Goal: Task Accomplishment & Management: Use online tool/utility

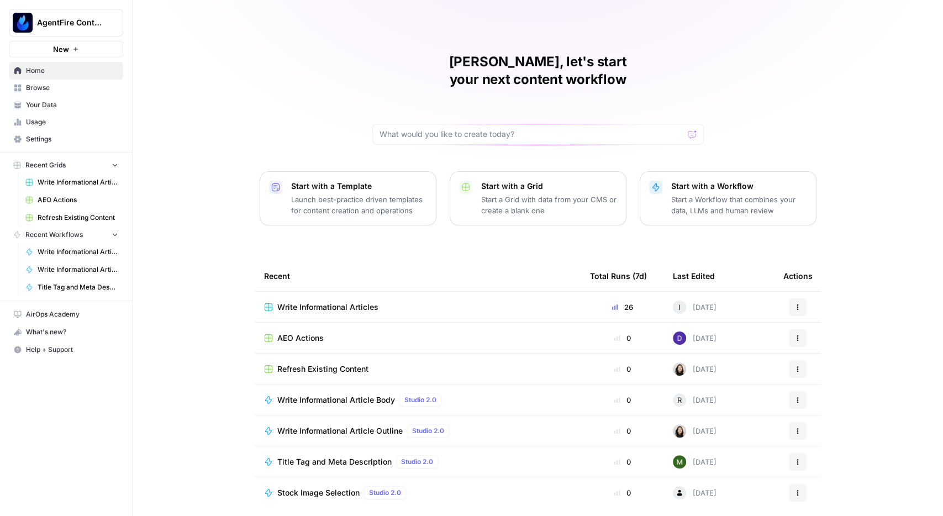
click at [66, 87] on span "Browse" at bounding box center [72, 88] width 92 height 10
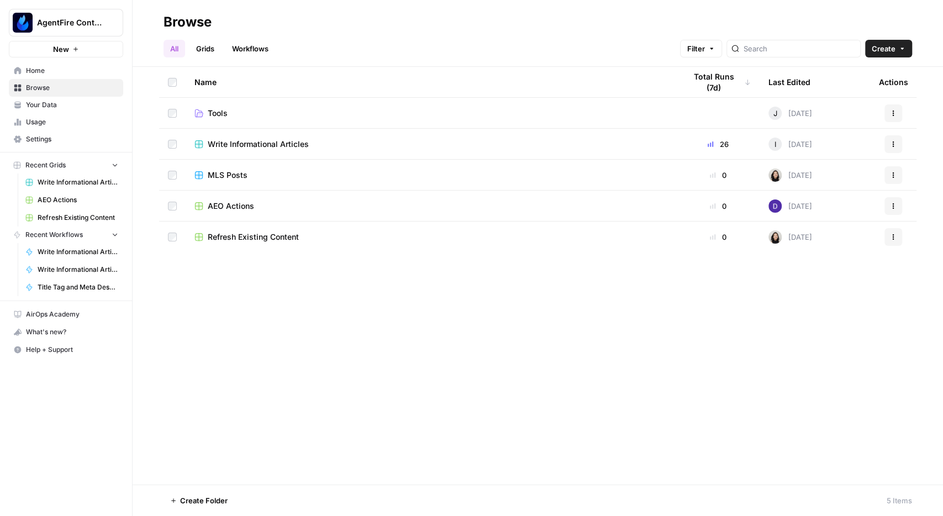
click at [219, 202] on span "AEO Actions" at bounding box center [231, 206] width 46 height 11
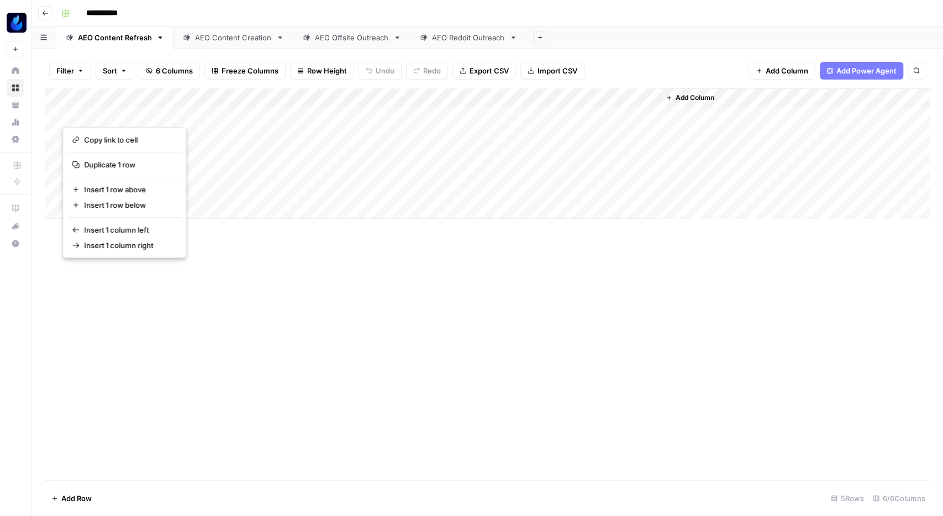
click at [92, 113] on button "button" at bounding box center [112, 112] width 100 height 19
click at [422, 391] on div "Add Column" at bounding box center [487, 284] width 885 height 392
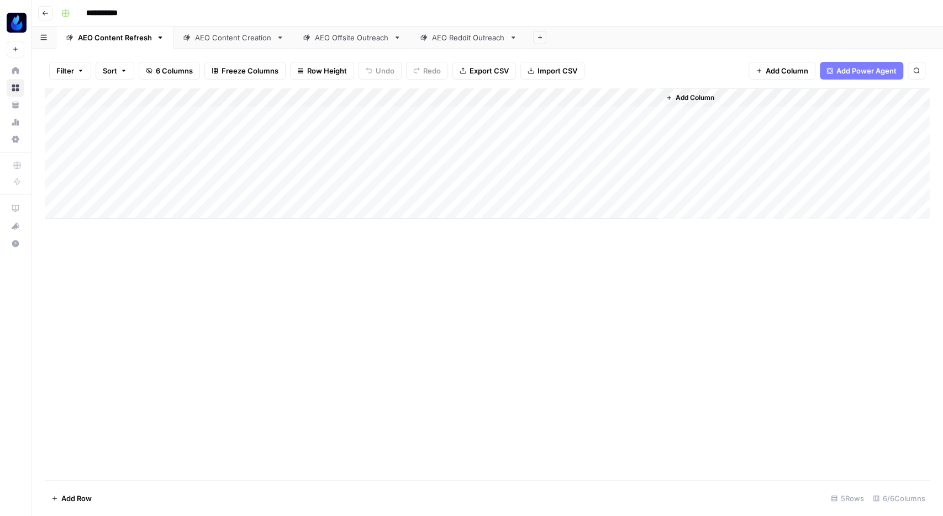
click at [127, 115] on div "Add Column" at bounding box center [487, 153] width 885 height 130
type textarea "**********"
click at [133, 266] on div "Add Column" at bounding box center [487, 284] width 885 height 392
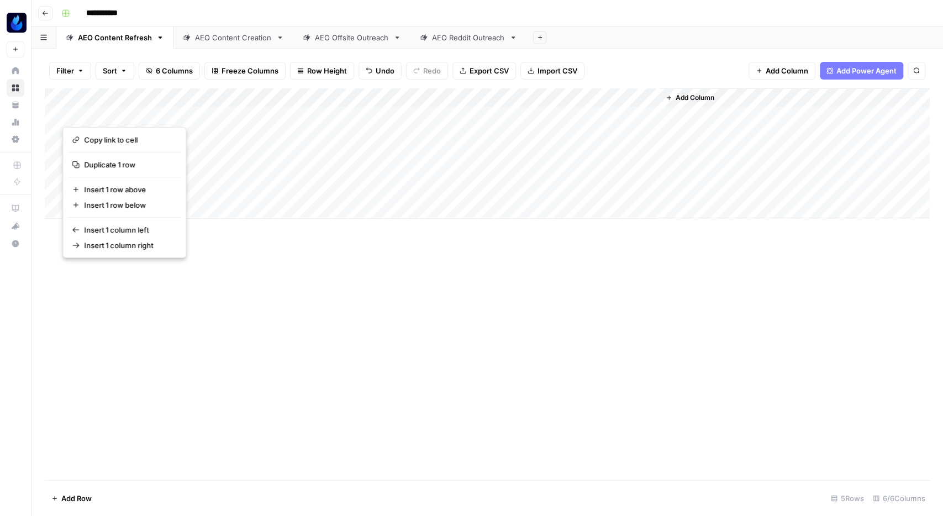
click at [284, 270] on div "Add Column" at bounding box center [487, 284] width 885 height 392
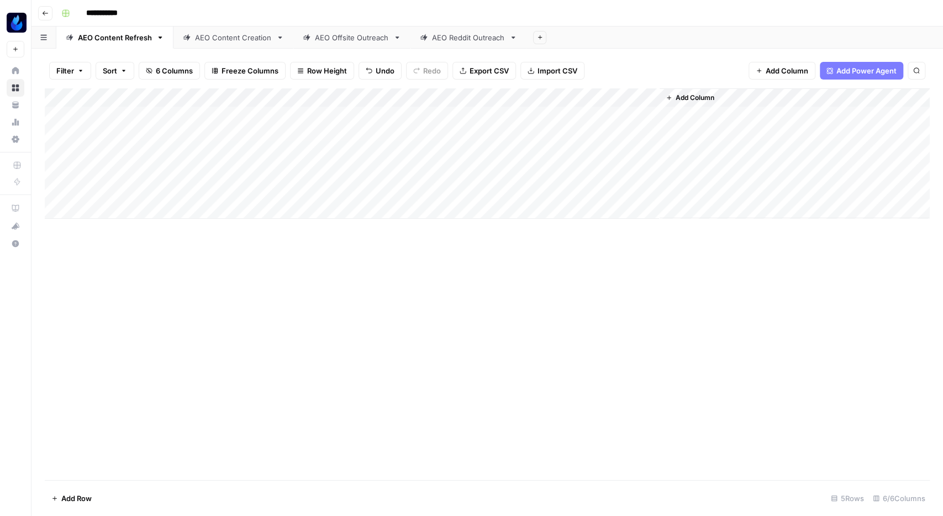
click at [641, 70] on div "Filter Sort 6 Columns Freeze Columns Row Height Undo Redo Export CSV Import CSV…" at bounding box center [487, 70] width 885 height 35
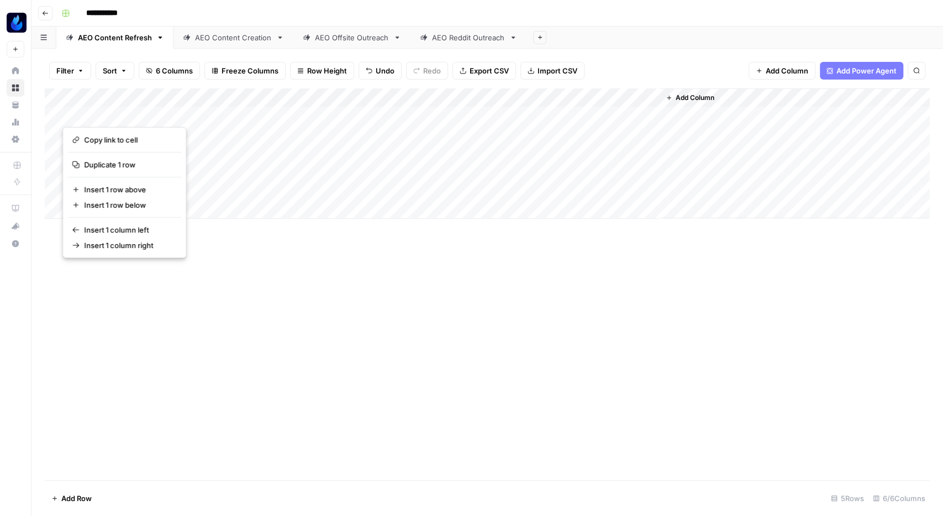
click at [94, 109] on button "button" at bounding box center [112, 112] width 100 height 19
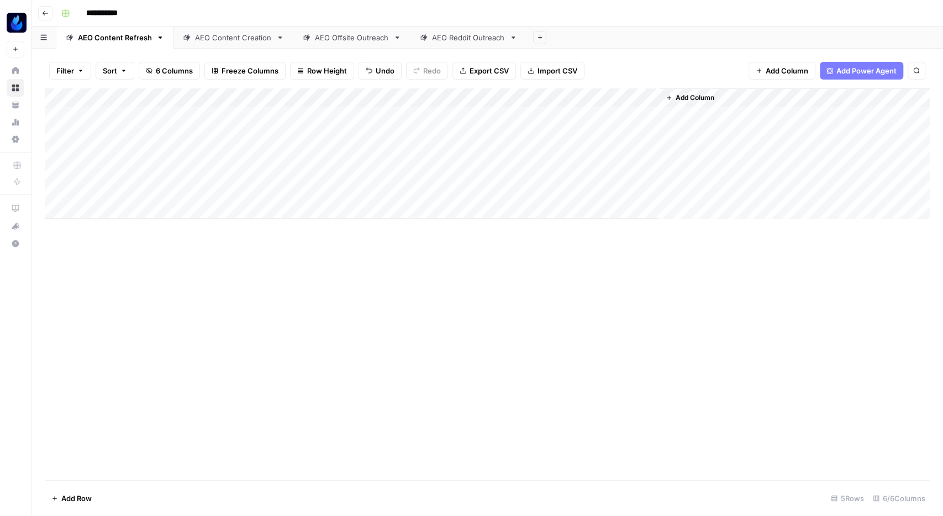
click at [366, 409] on div "Add Column" at bounding box center [487, 284] width 885 height 392
click at [54, 114] on div "Add Column" at bounding box center [487, 153] width 885 height 130
click at [55, 114] on div "Add Column" at bounding box center [487, 153] width 885 height 130
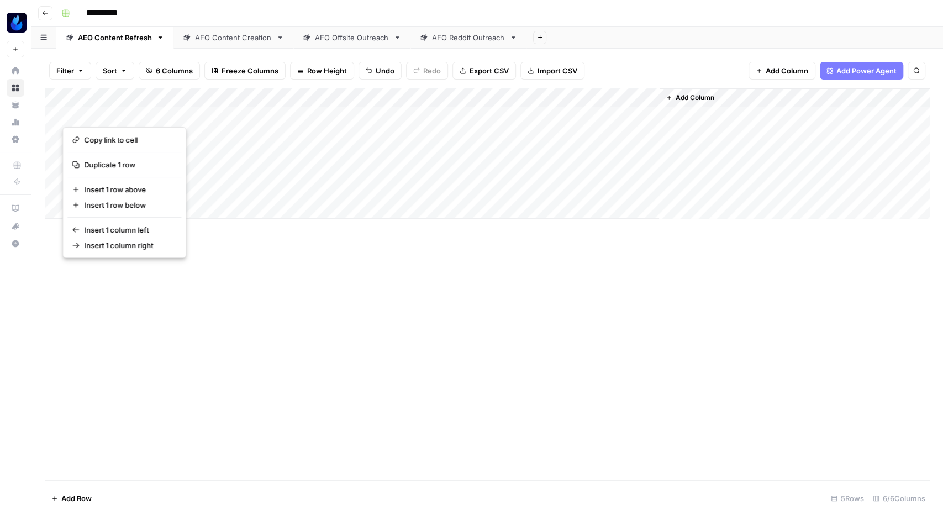
click at [88, 117] on button "button" at bounding box center [112, 112] width 100 height 19
click at [98, 187] on span "Insert 1 row above" at bounding box center [128, 189] width 88 height 11
click at [96, 106] on button "button" at bounding box center [112, 112] width 100 height 19
click at [363, 438] on div "Add Column" at bounding box center [487, 284] width 885 height 392
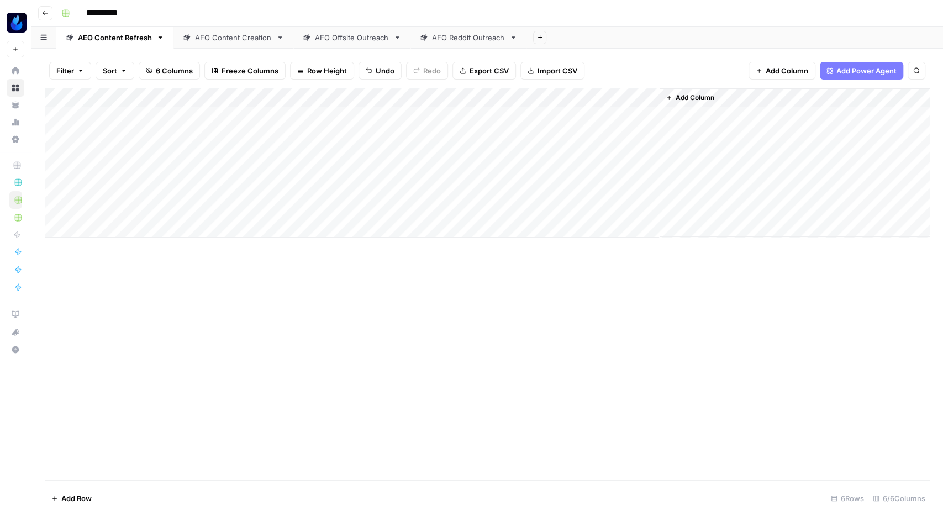
click at [45, 120] on div "Add Column" at bounding box center [487, 162] width 885 height 149
click at [52, 114] on div "Add Column" at bounding box center [487, 162] width 885 height 149
click at [180, 322] on div "Add Column" at bounding box center [487, 284] width 885 height 392
click at [57, 96] on div "Add Column" at bounding box center [487, 162] width 885 height 149
click at [109, 92] on div "Add Column" at bounding box center [487, 162] width 885 height 149
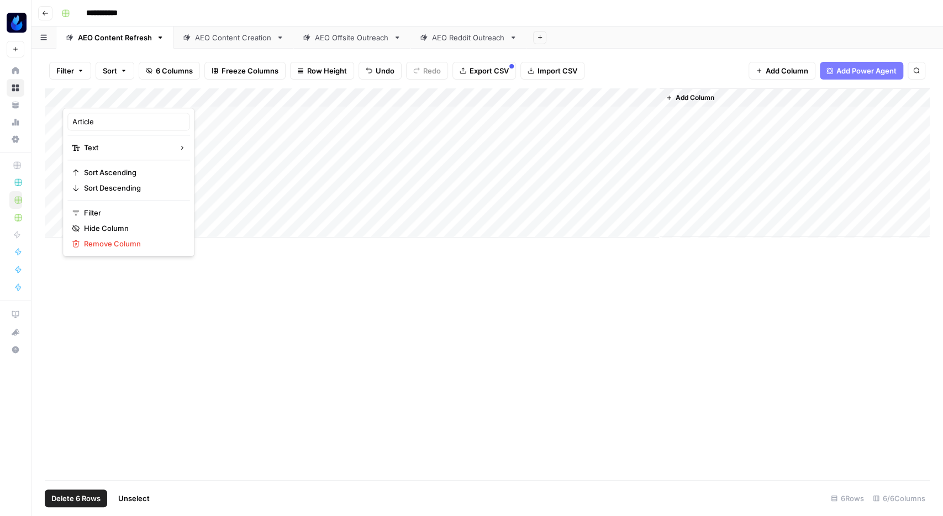
click at [279, 331] on div "Add Column" at bounding box center [487, 284] width 885 height 392
click at [51, 89] on div "Add Column" at bounding box center [487, 162] width 885 height 149
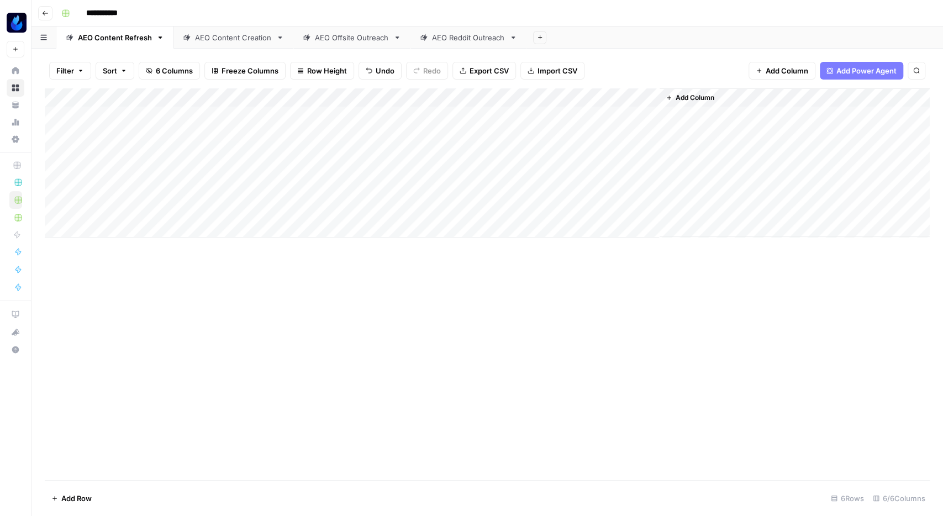
click at [462, 39] on div "AEO Reddit Outreach" at bounding box center [468, 37] width 73 height 11
click at [207, 36] on div "AEO Content Creation" at bounding box center [233, 37] width 77 height 11
click at [215, 39] on div "AEO Content Creation" at bounding box center [233, 37] width 77 height 11
click at [99, 111] on div "Add Column" at bounding box center [487, 153] width 885 height 130
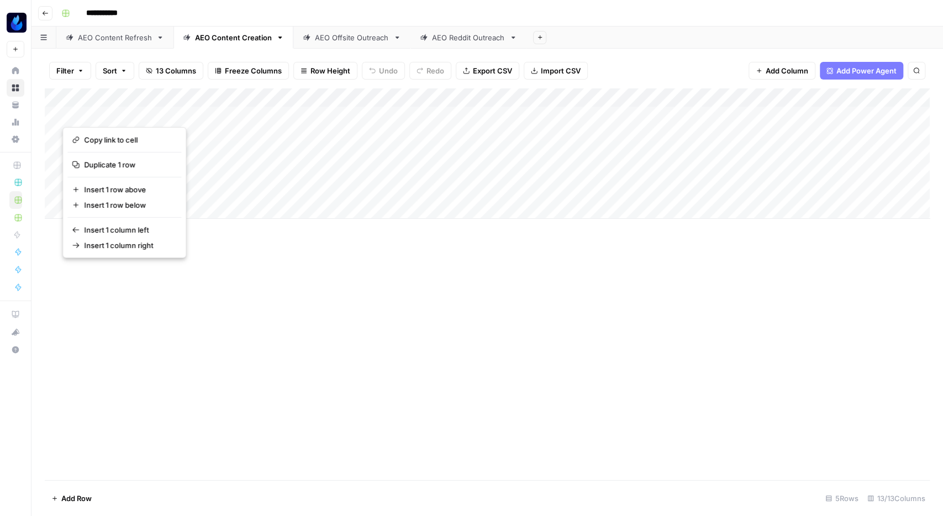
click at [352, 431] on div "Add Column" at bounding box center [487, 284] width 885 height 392
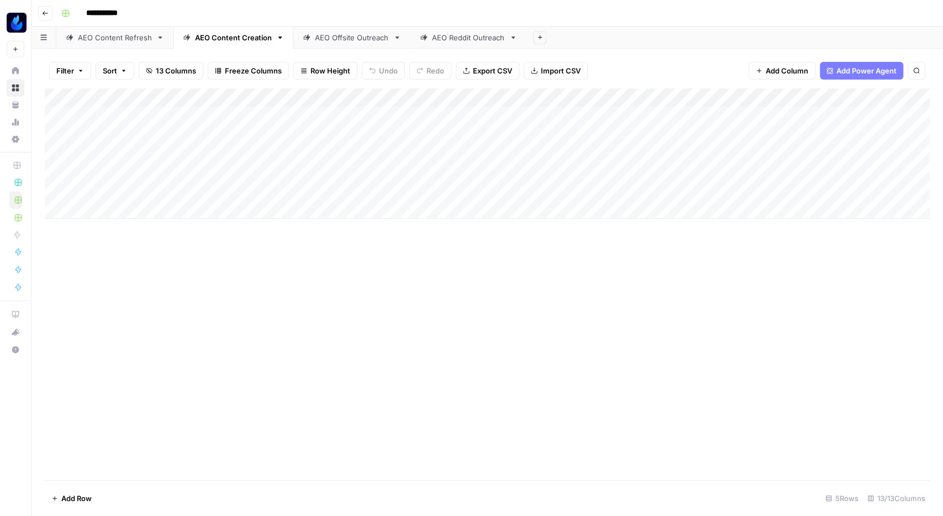
click at [124, 39] on div "AEO Content Refresh" at bounding box center [115, 37] width 74 height 11
click at [214, 42] on div "AEO Content Creation" at bounding box center [233, 37] width 77 height 11
type input "**********"
click at [332, 41] on div "AEO Offsite Outreach" at bounding box center [352, 37] width 74 height 11
click at [466, 41] on div "AEO Reddit Outreach" at bounding box center [468, 37] width 73 height 11
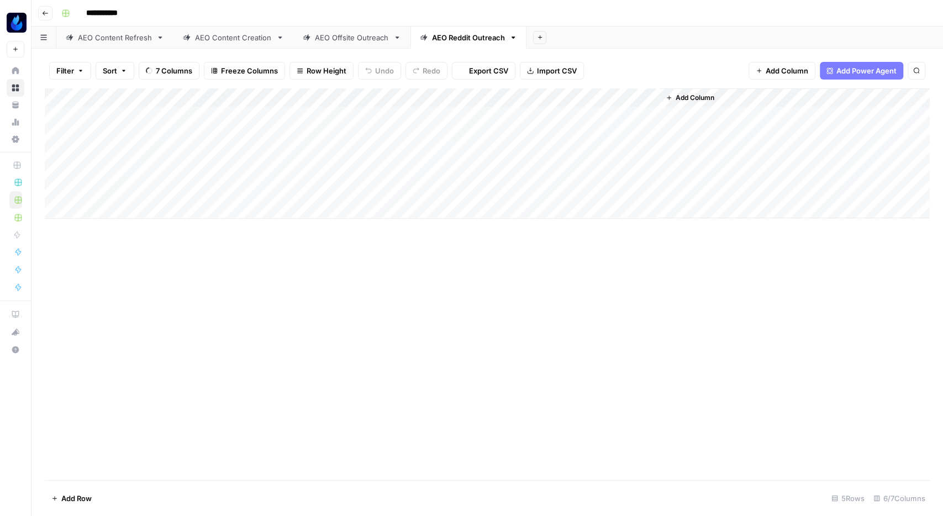
click at [232, 44] on link "AEO Content Creation" at bounding box center [233, 38] width 120 height 22
click at [119, 39] on div "AEO Content Refresh" at bounding box center [115, 37] width 74 height 11
click at [572, 476] on div "Add Column" at bounding box center [487, 284] width 885 height 392
